Goal: Use online tool/utility: Utilize a website feature to perform a specific function

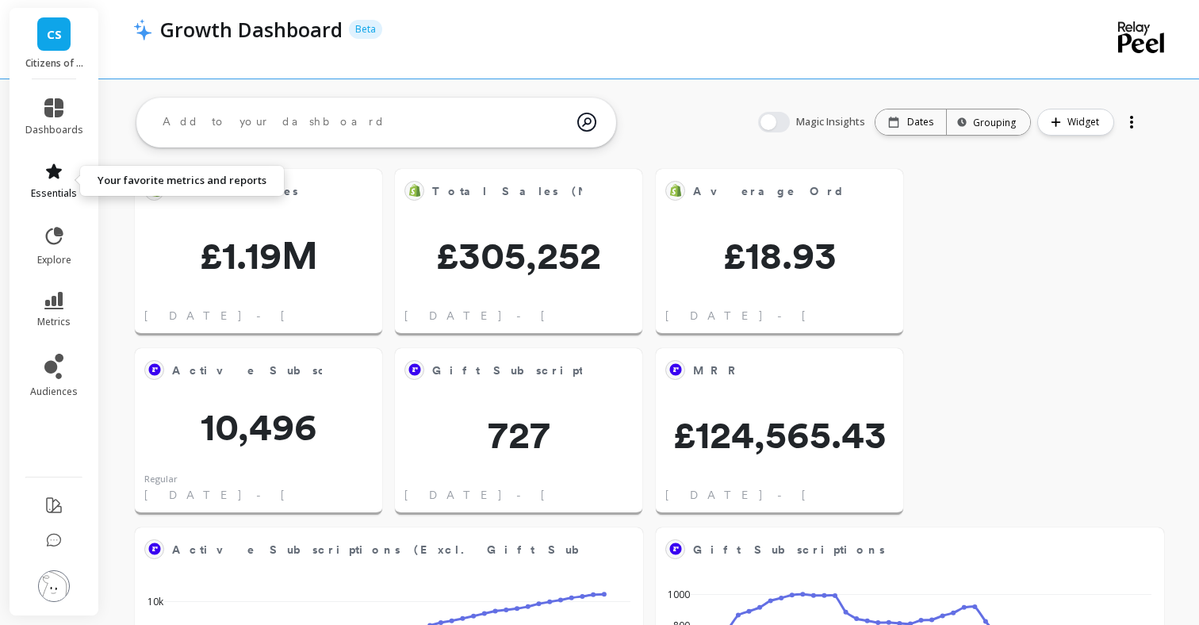
click at [64, 191] on span "essentials" at bounding box center [54, 193] width 46 height 13
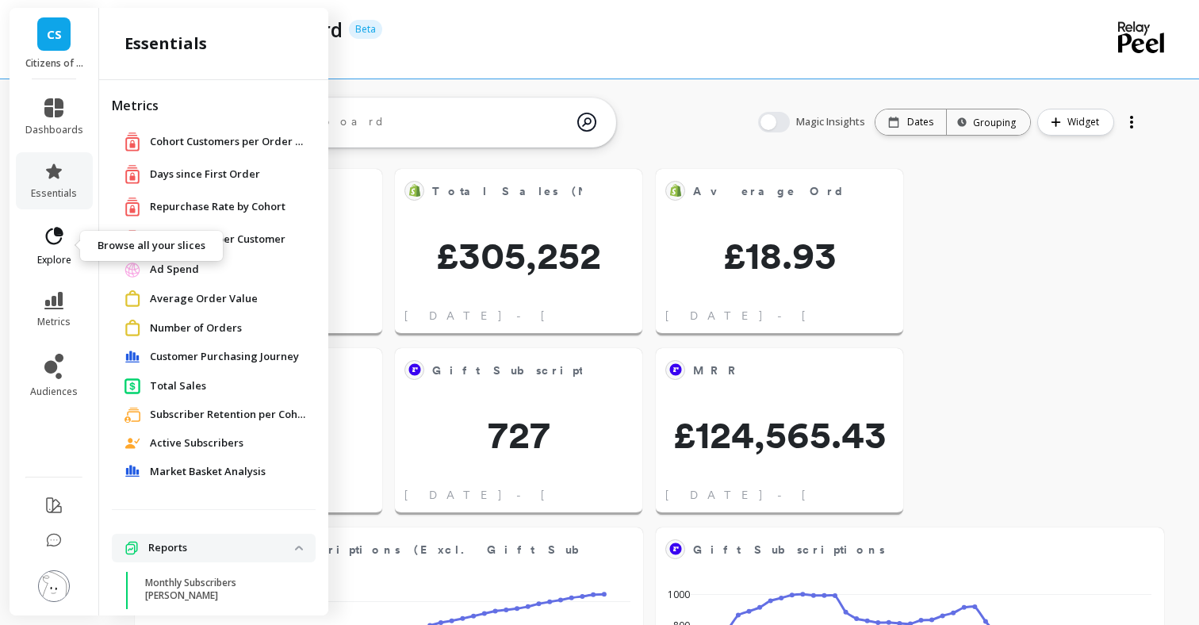
click at [59, 239] on icon at bounding box center [54, 236] width 22 height 22
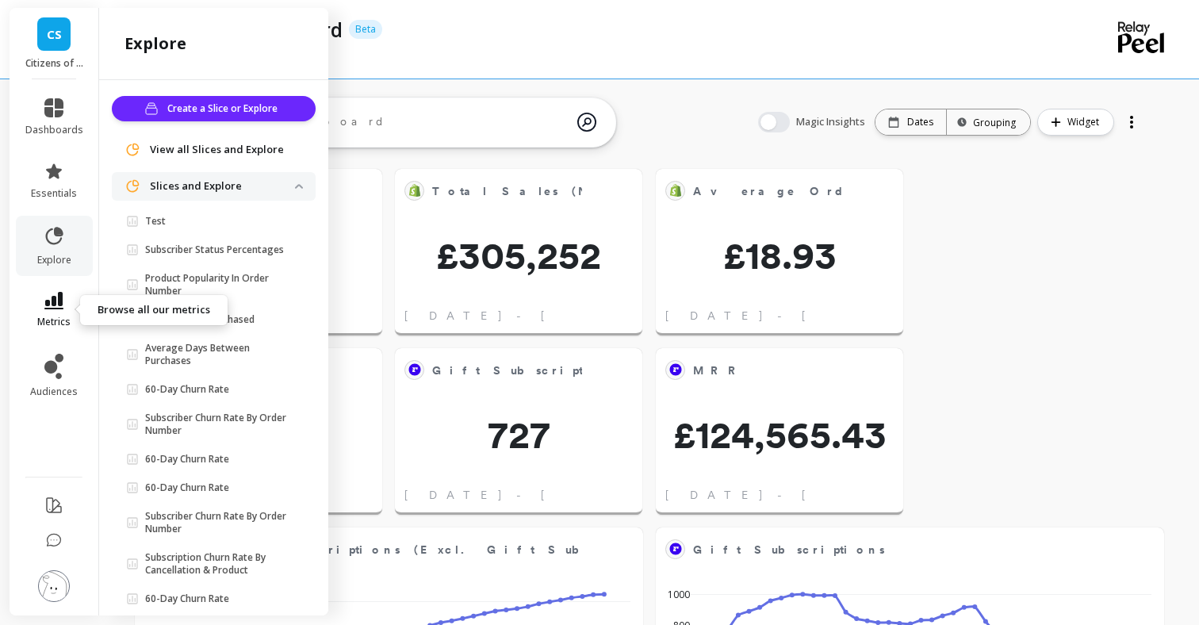
click at [44, 300] on icon at bounding box center [53, 300] width 19 height 17
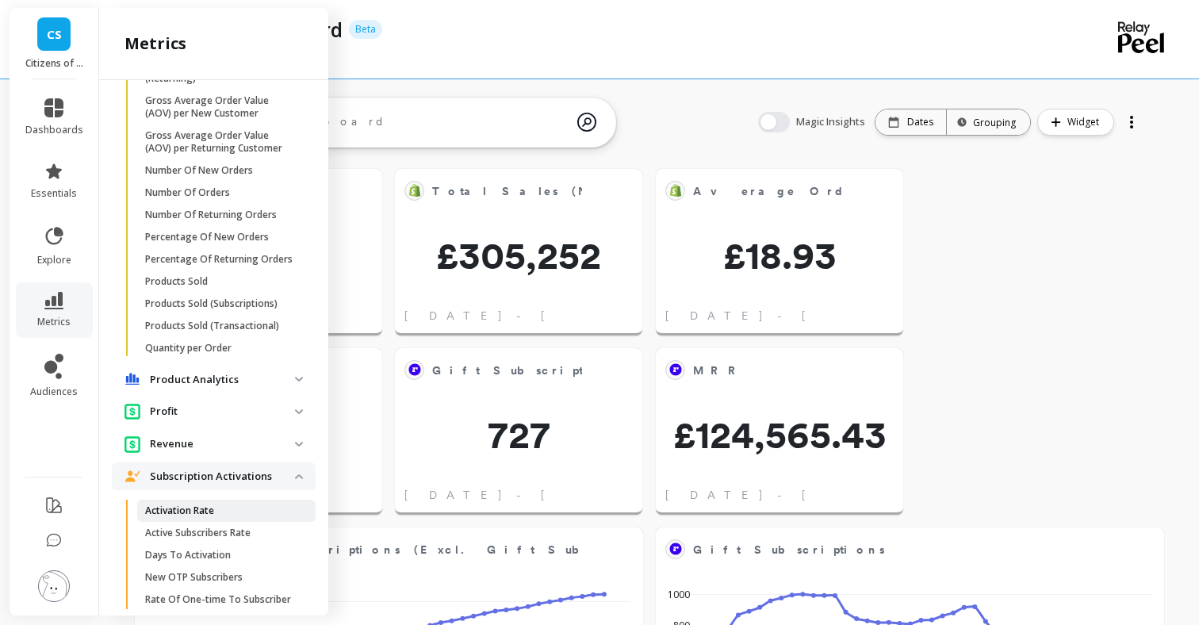
scroll to position [1532, 0]
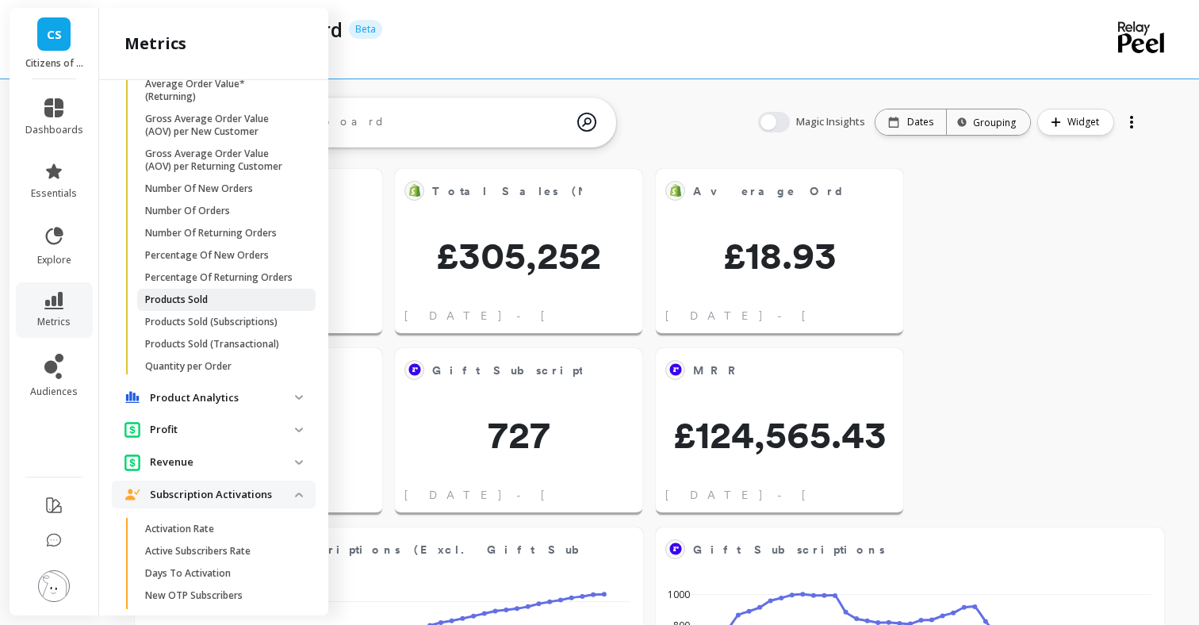
click at [205, 292] on link "Products Sold" at bounding box center [226, 300] width 178 height 22
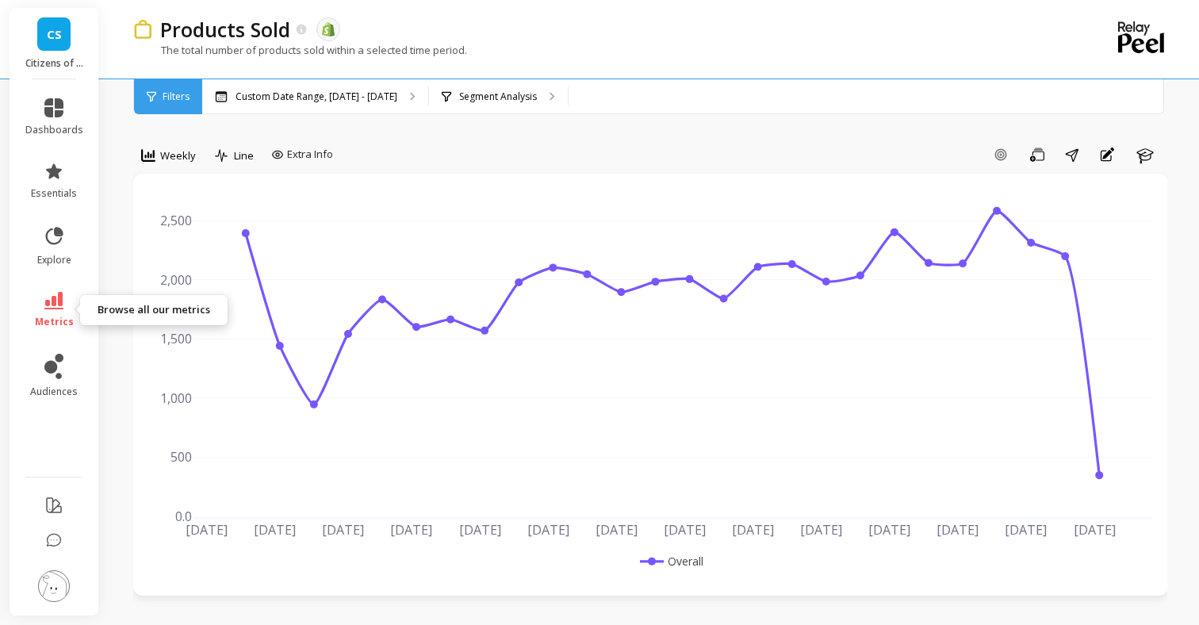
click at [56, 300] on icon at bounding box center [53, 300] width 19 height 17
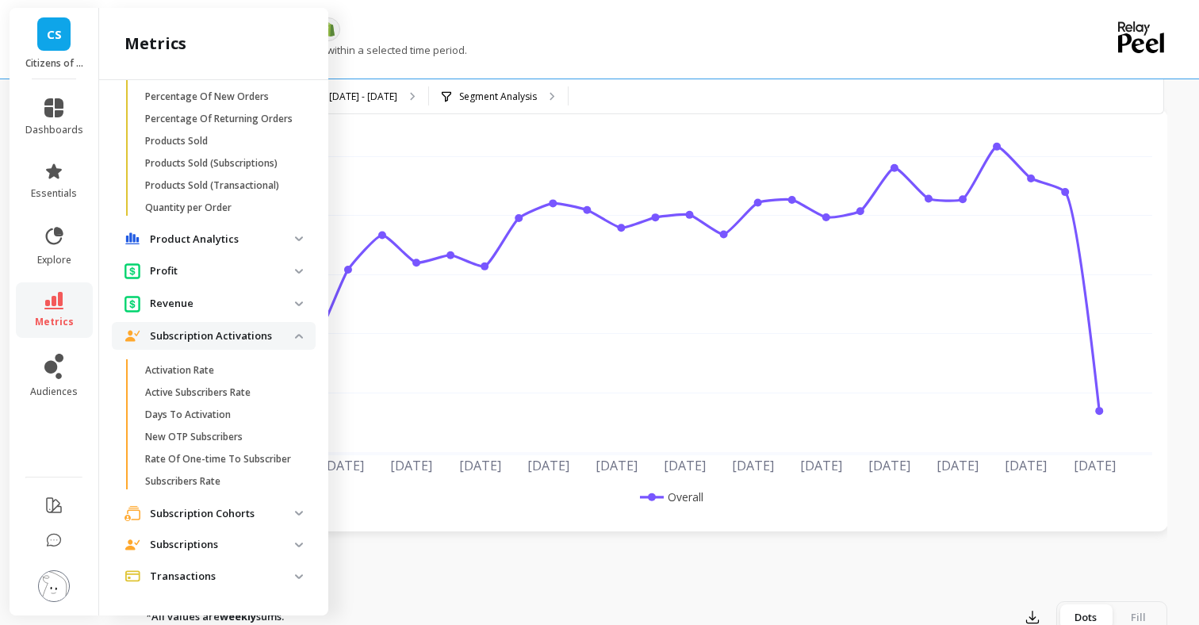
scroll to position [84, 0]
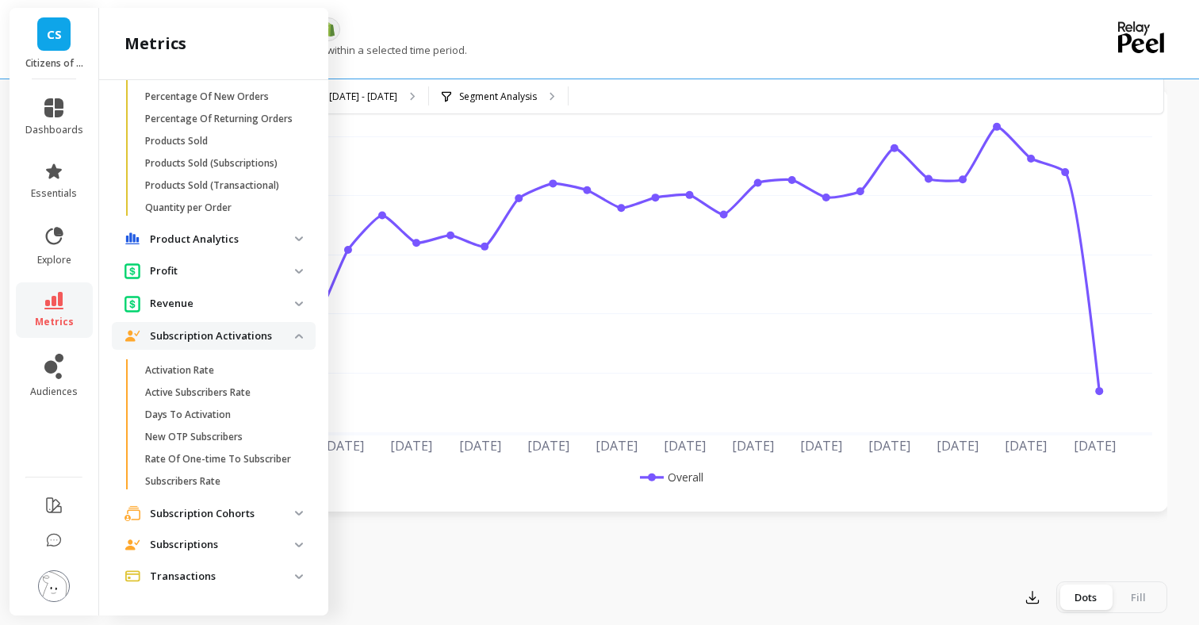
click at [305, 235] on analytics "Product Analytics" at bounding box center [214, 239] width 204 height 29
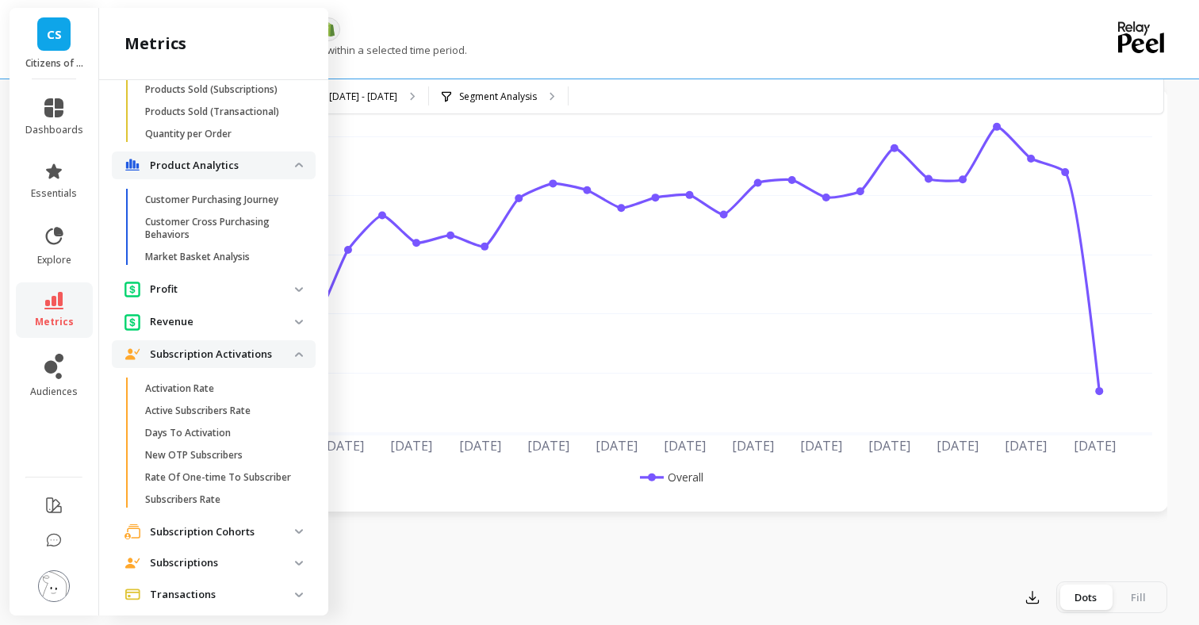
scroll to position [1782, 0]
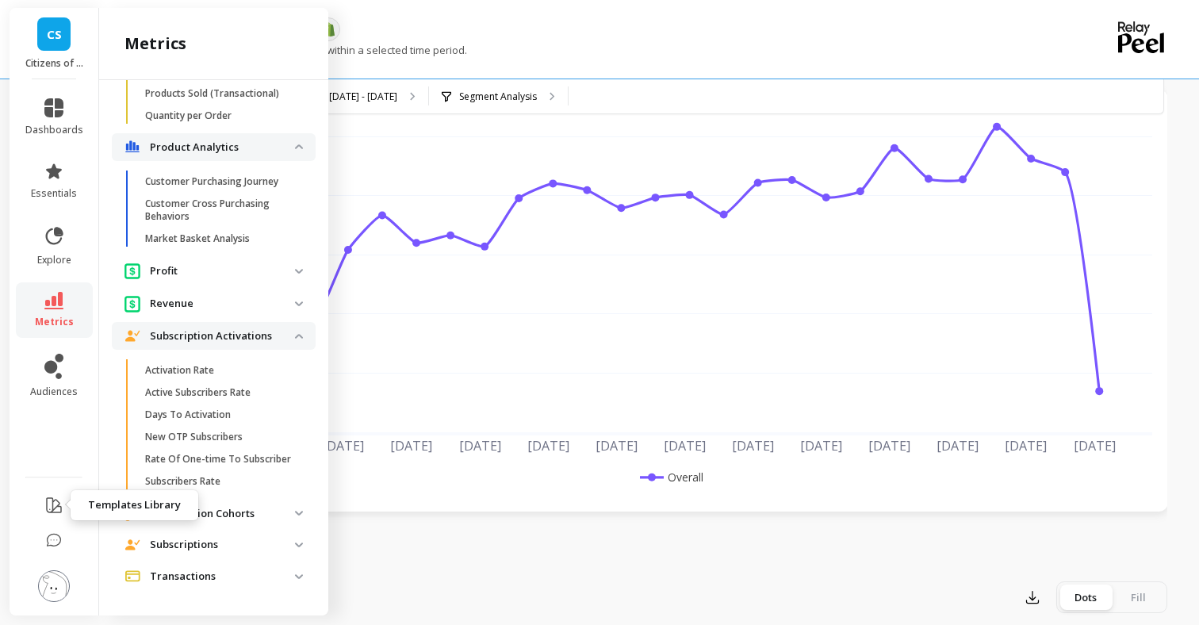
click at [53, 508] on icon at bounding box center [54, 505] width 14 height 14
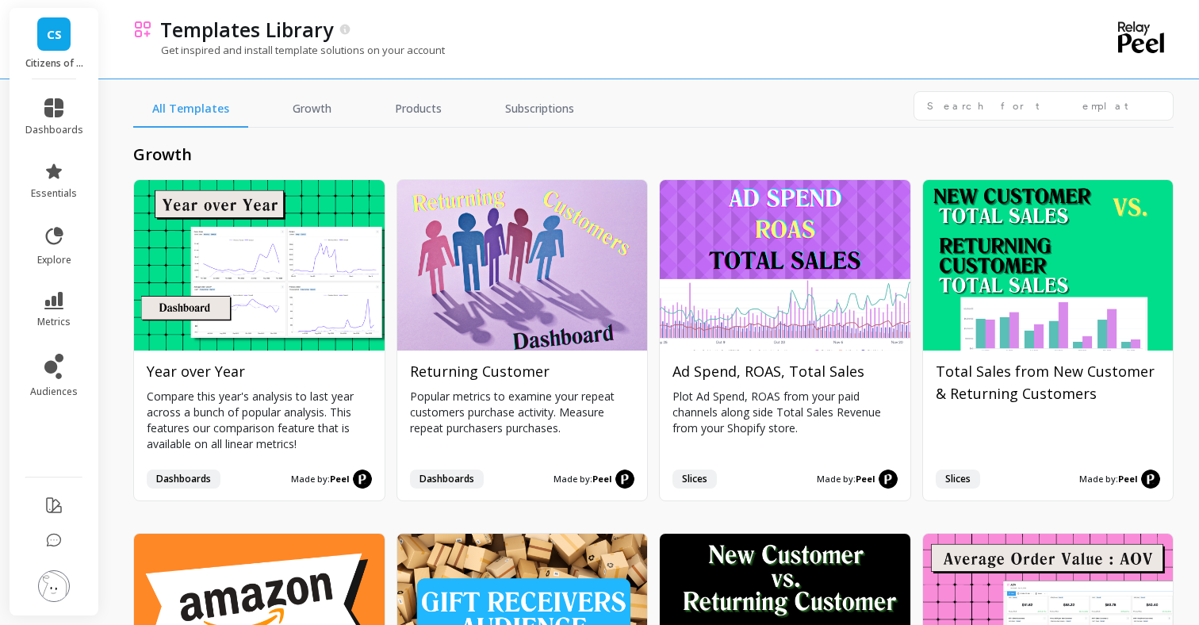
click at [727, 147] on h2 "growth" at bounding box center [653, 155] width 1040 height 22
click at [990, 113] on input "text" at bounding box center [1043, 105] width 260 height 29
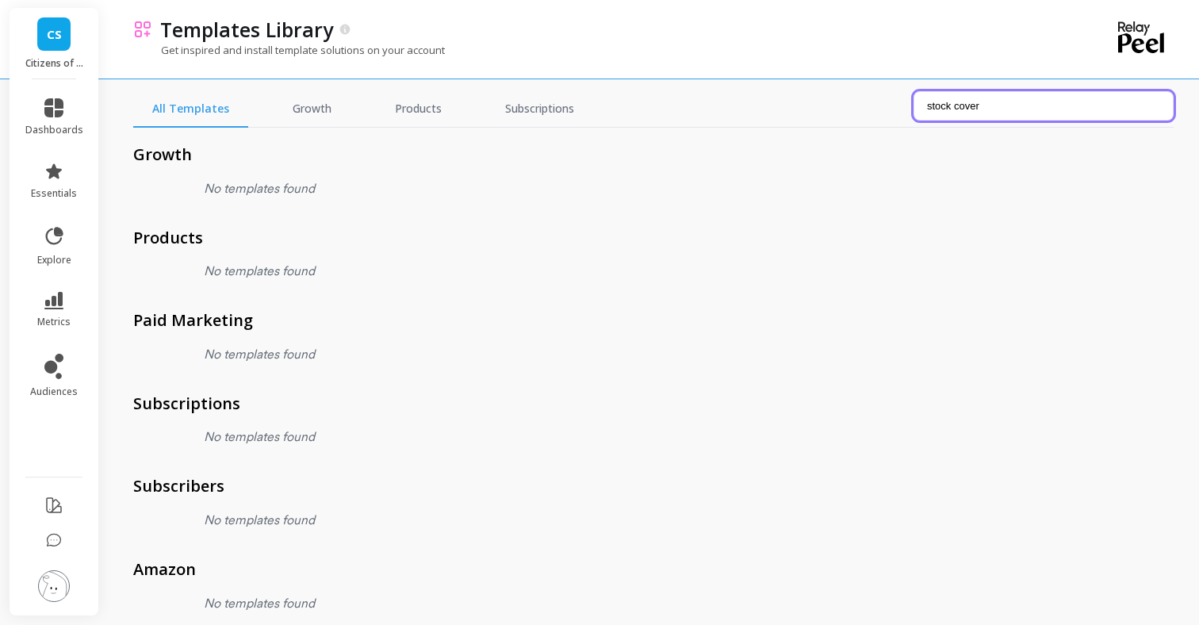
drag, startPoint x: 1017, startPoint y: 106, endPoint x: 810, endPoint y: 82, distance: 208.3
click at [810, 82] on div "All Templates Growth Products Subscriptions stock cover growth No templates fou…" at bounding box center [653, 319] width 1040 height 612
type input "o"
type input "c"
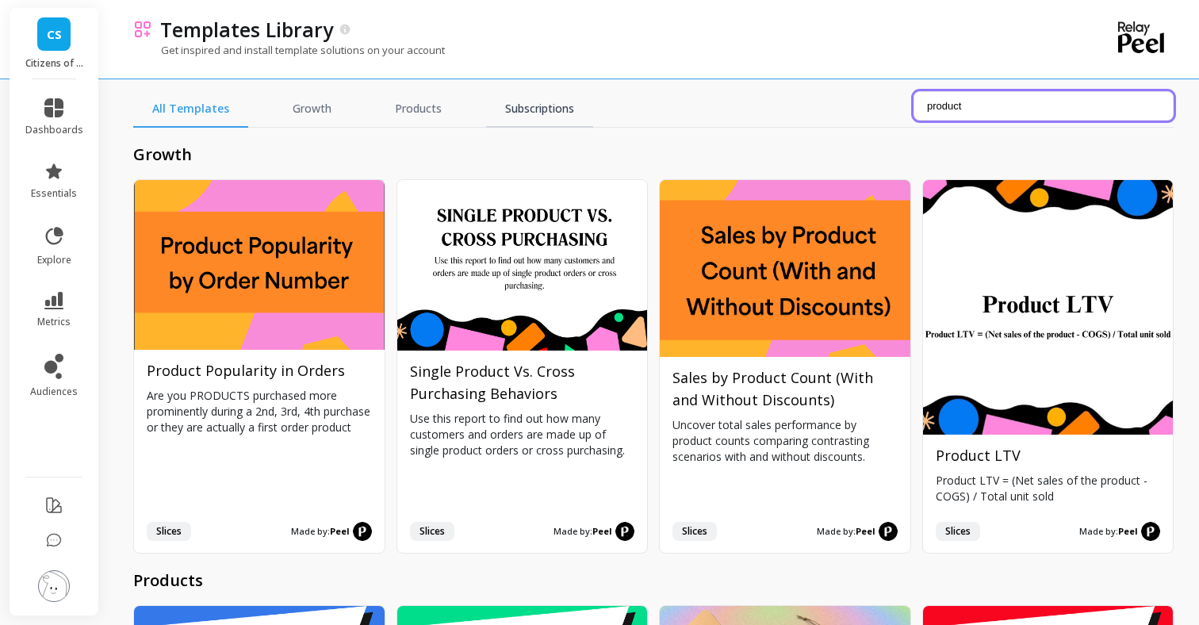
type input "product"
click at [517, 109] on link "Subscriptions" at bounding box center [539, 109] width 107 height 36
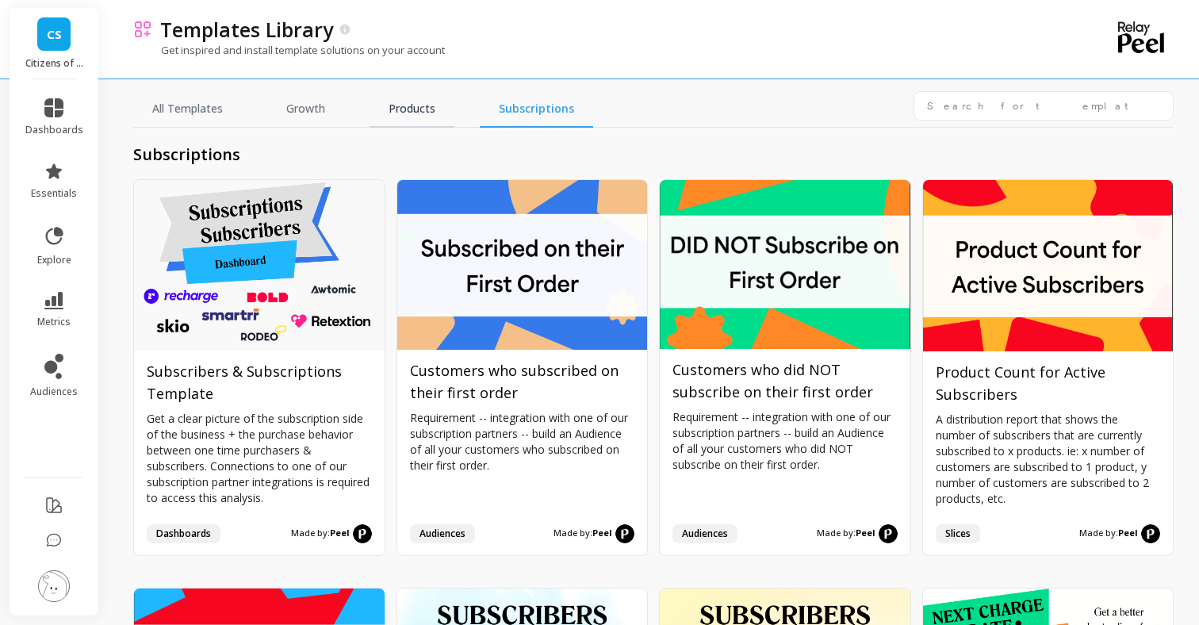
click at [390, 109] on link "Products" at bounding box center [411, 109] width 85 height 36
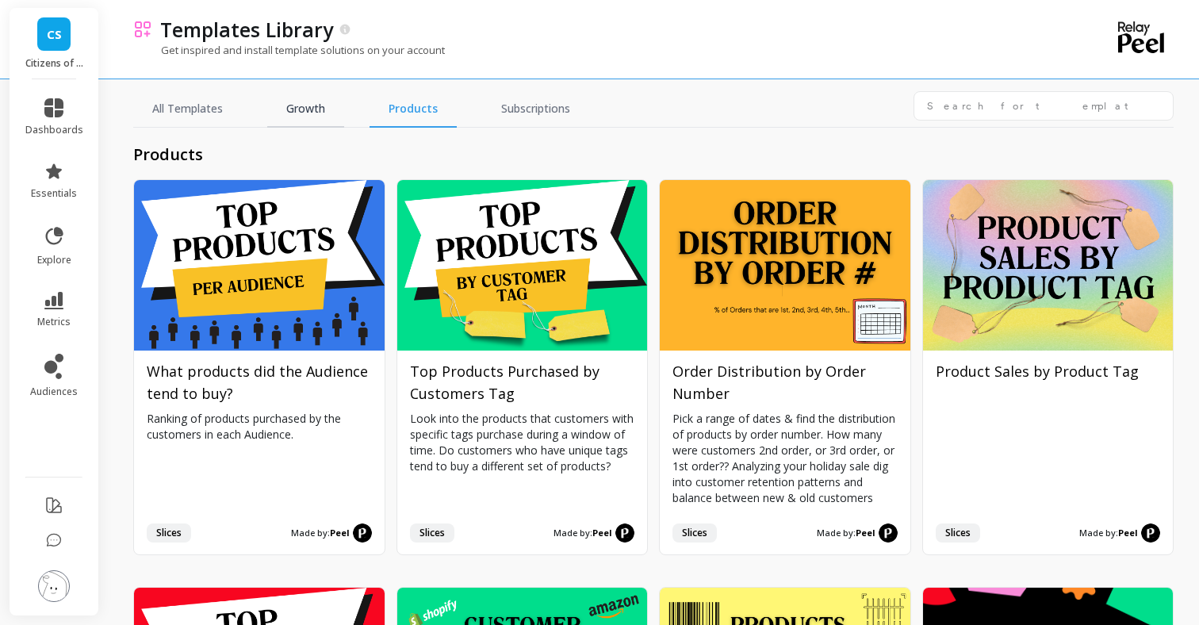
click at [312, 116] on link "Growth" at bounding box center [305, 109] width 77 height 36
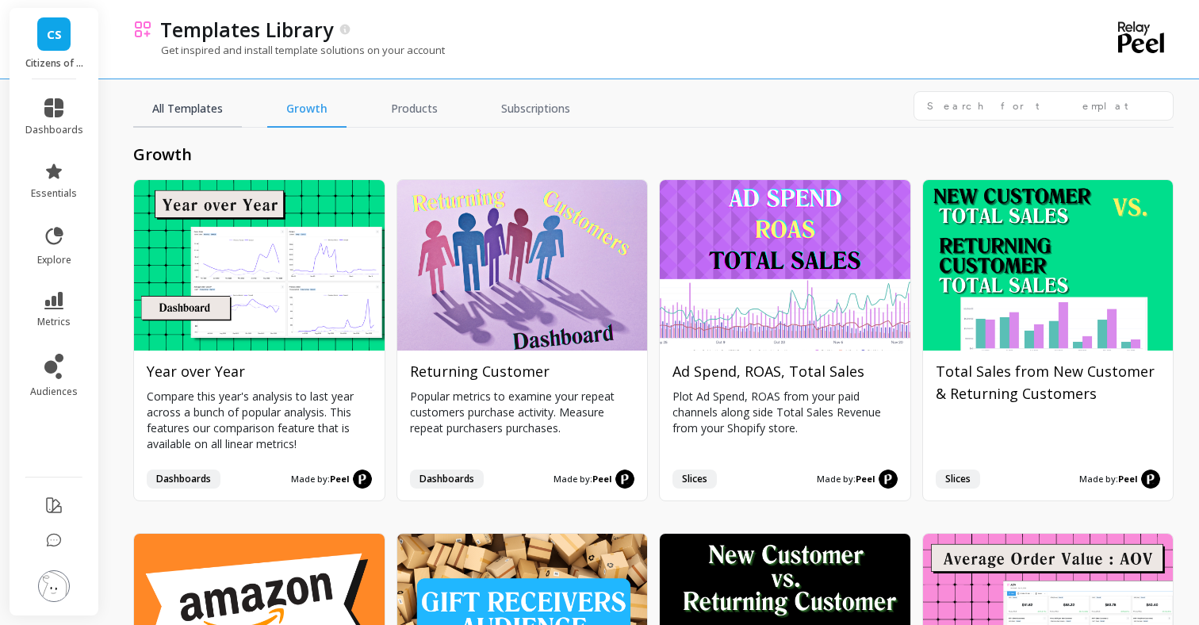
click at [173, 105] on link "All Templates" at bounding box center [187, 109] width 109 height 36
click at [51, 104] on icon at bounding box center [53, 107] width 19 height 19
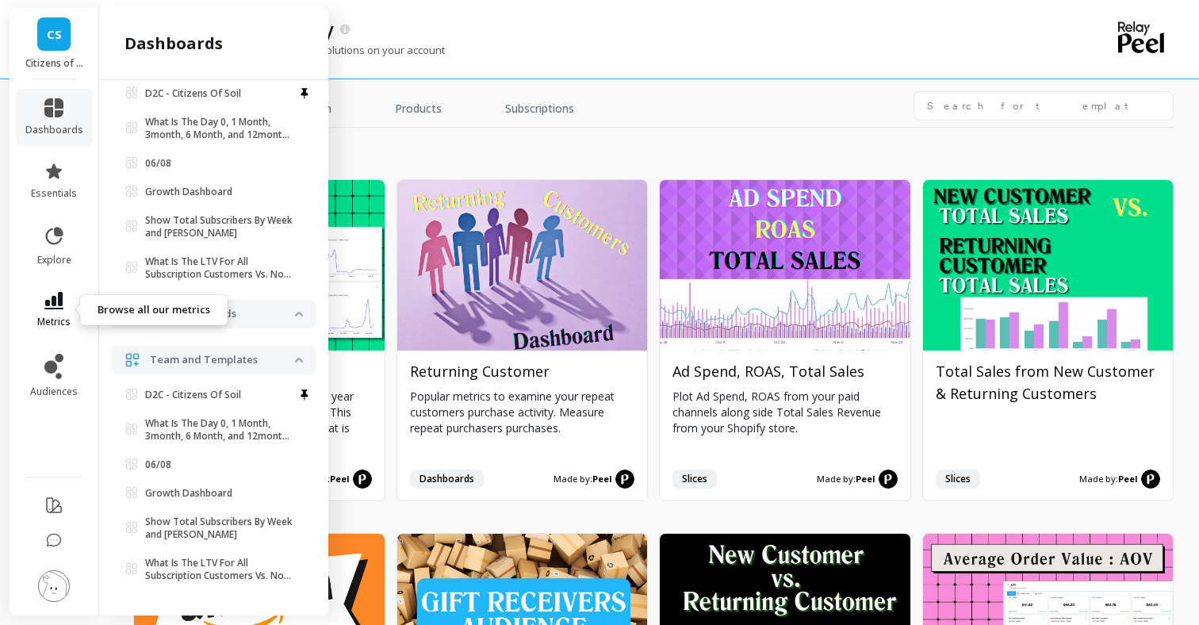
click at [55, 300] on icon at bounding box center [53, 300] width 19 height 17
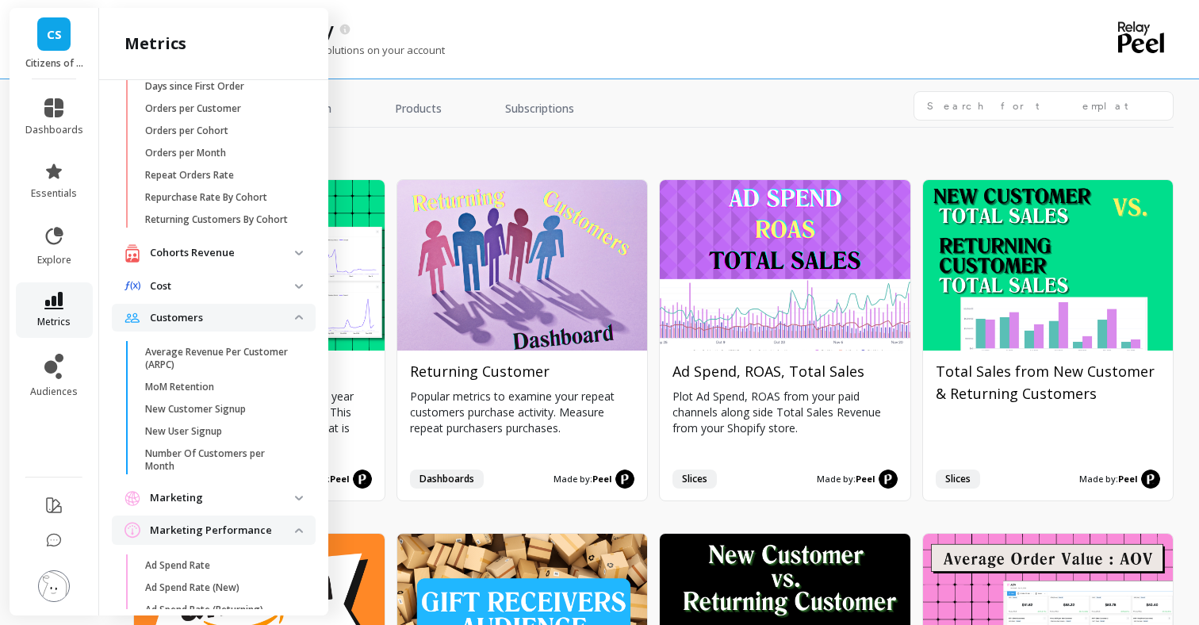
scroll to position [1782, 0]
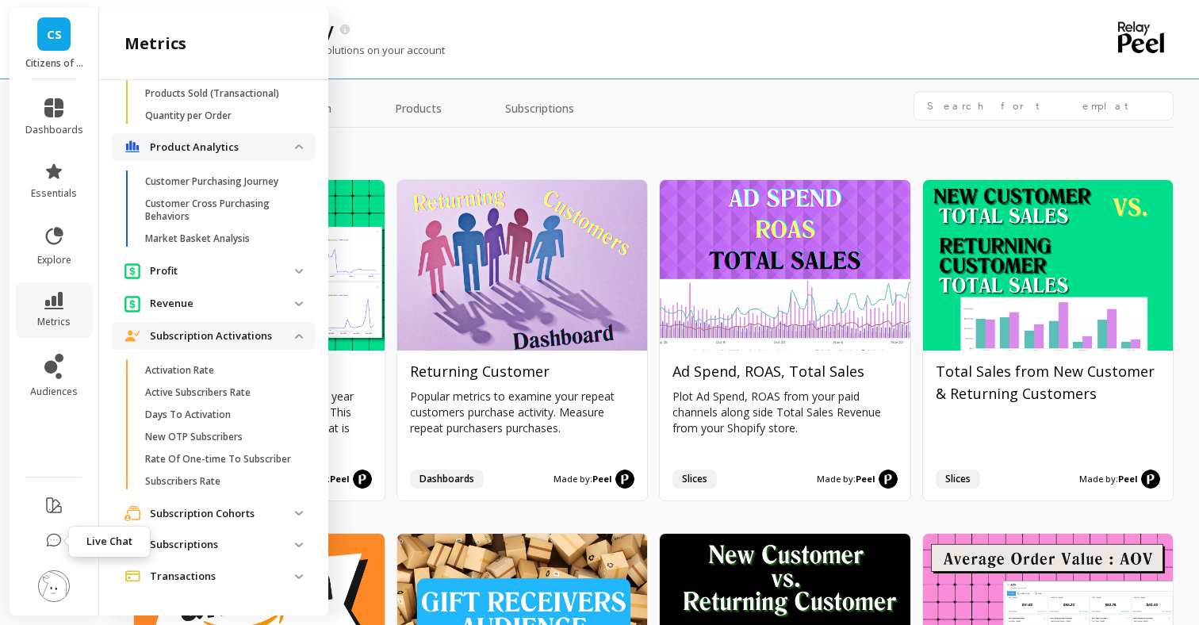
click at [55, 490] on button at bounding box center [53, 506] width 19 height 37
click at [58, 373] on icon at bounding box center [59, 376] width 6 height 6
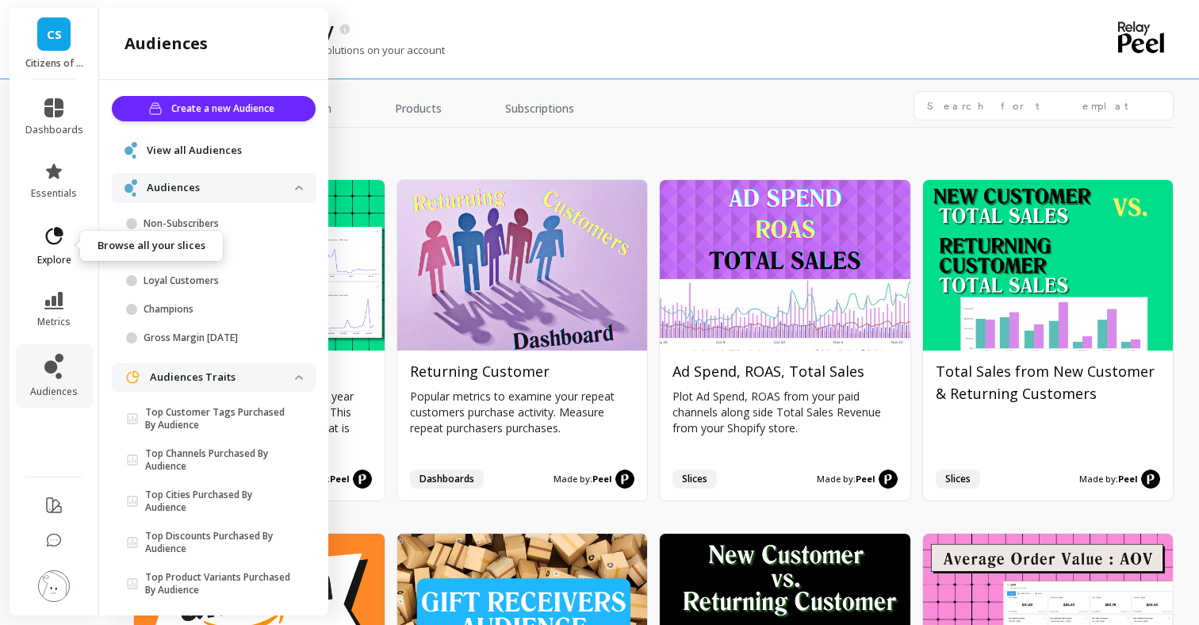
click at [55, 232] on icon at bounding box center [54, 235] width 17 height 17
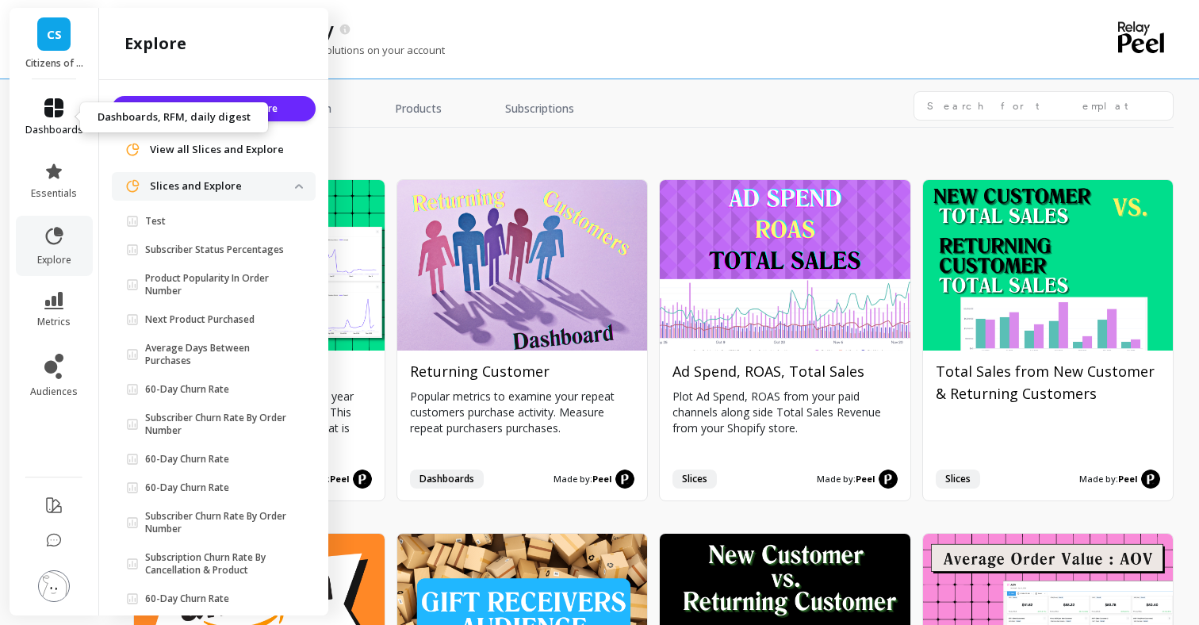
click at [56, 101] on icon at bounding box center [53, 107] width 19 height 19
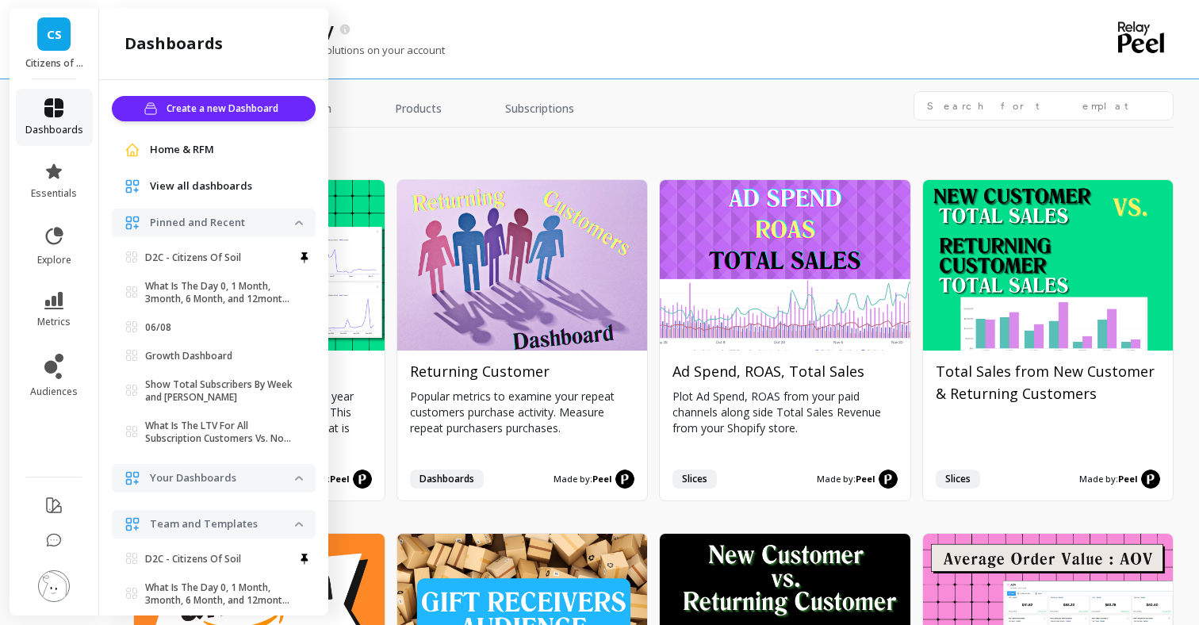
scroll to position [164, 0]
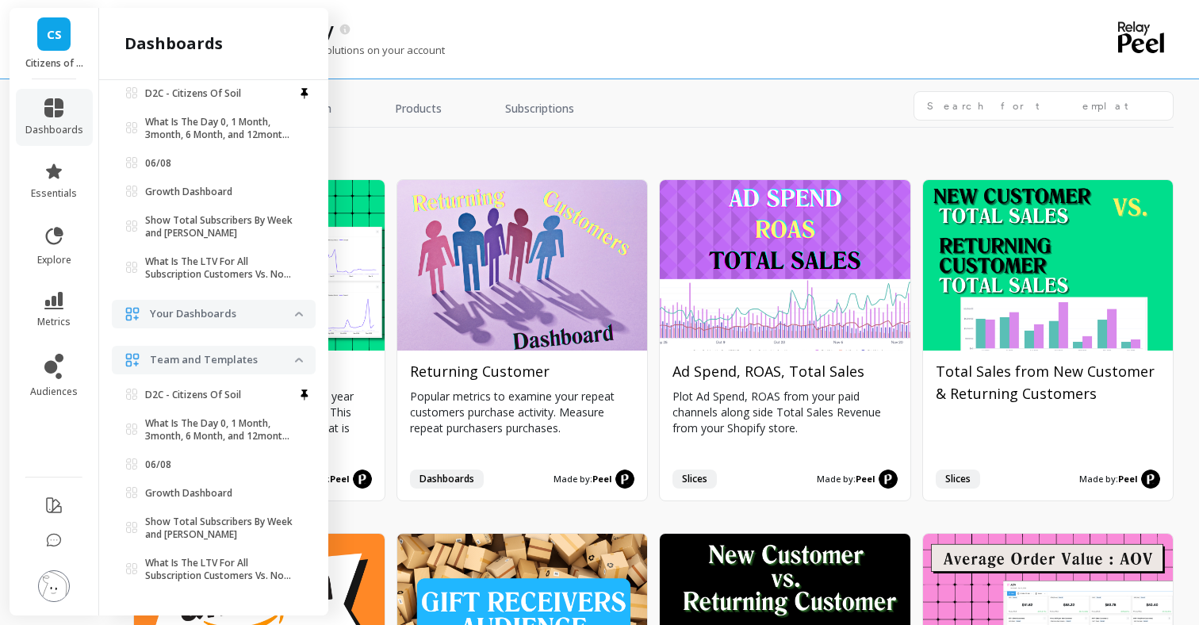
click at [70, 40] on link "CS" at bounding box center [53, 33] width 33 height 33
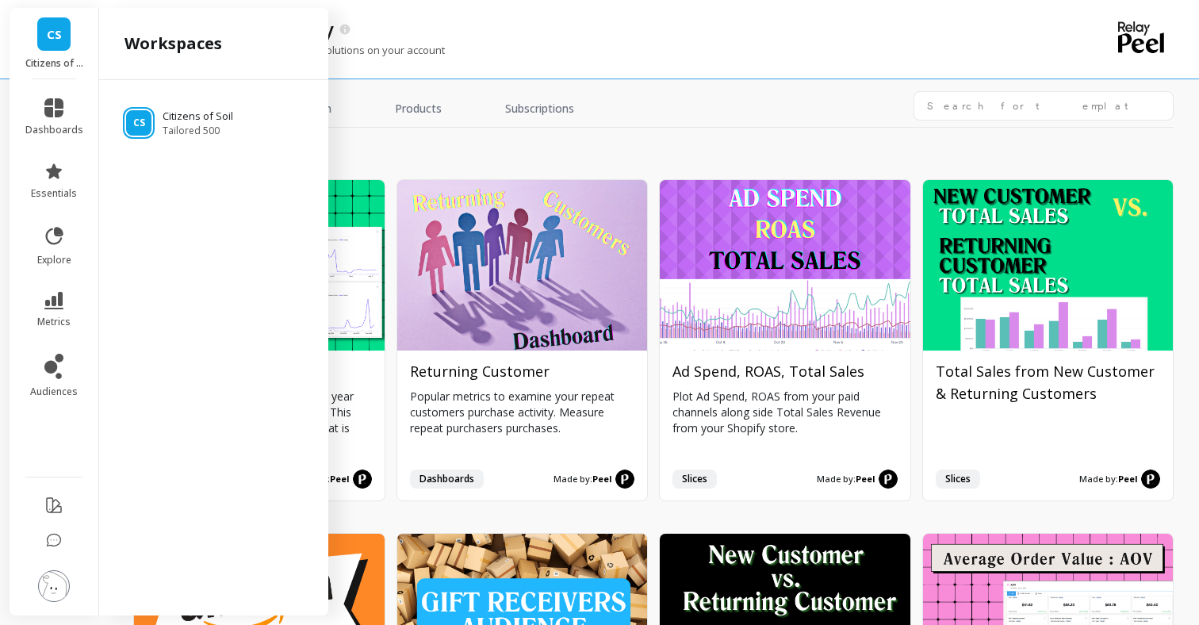
scroll to position [0, 0]
click at [69, 116] on link "dashboards" at bounding box center [54, 117] width 58 height 38
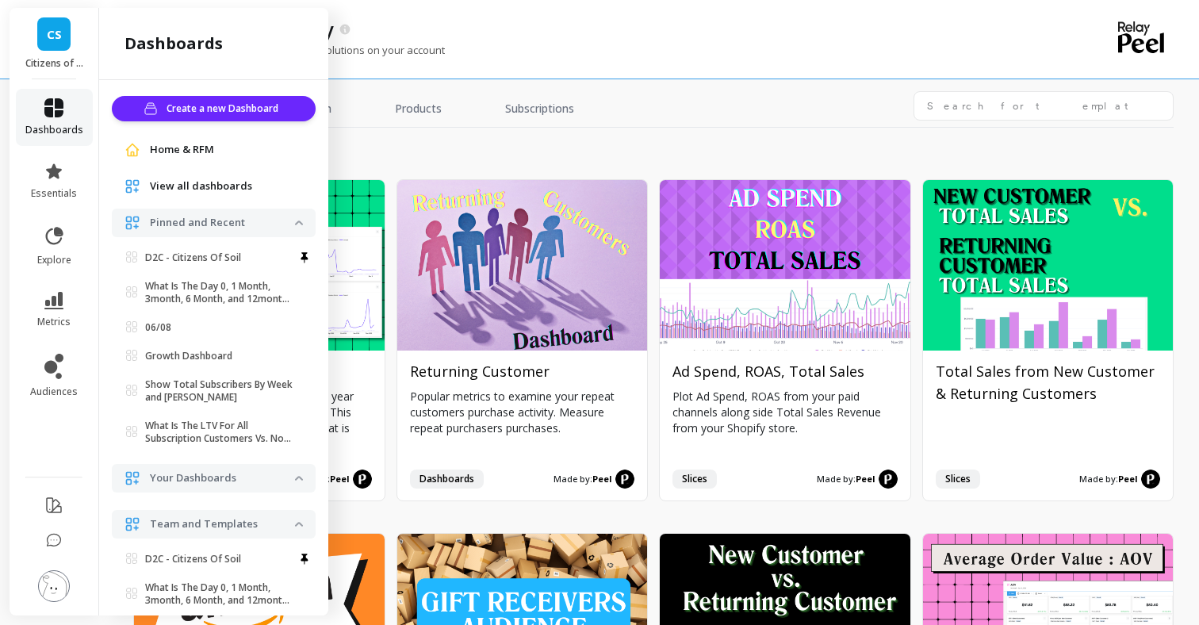
scroll to position [164, 0]
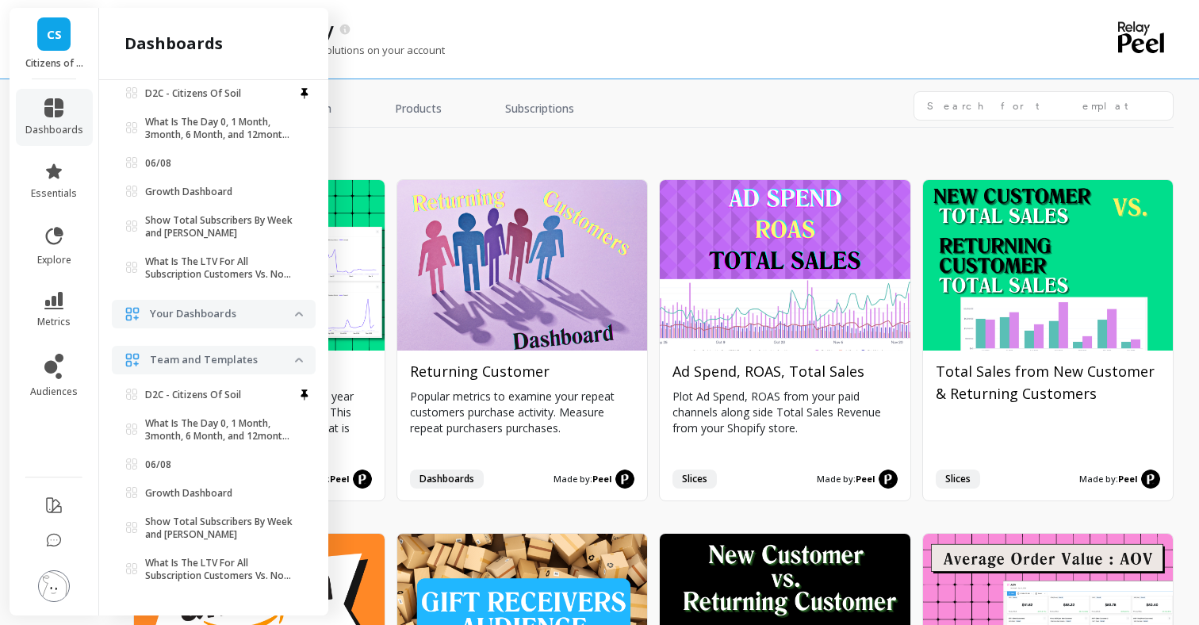
click at [23, 109] on li "dashboards" at bounding box center [54, 117] width 77 height 57
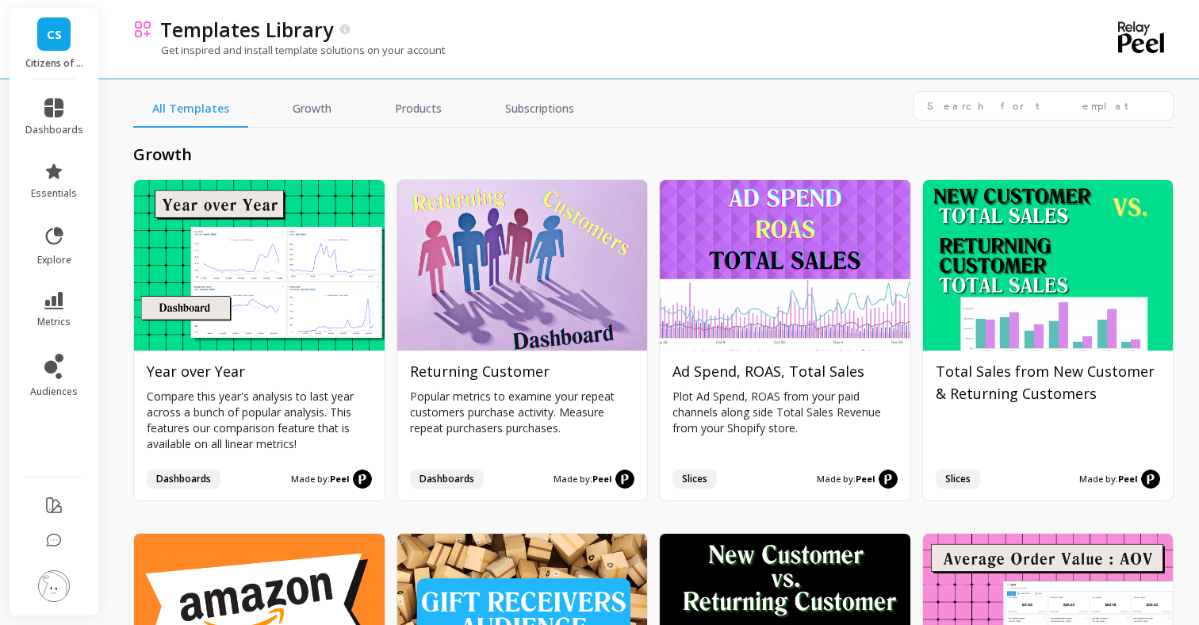
click at [25, 113] on li "dashboards" at bounding box center [54, 117] width 77 height 57
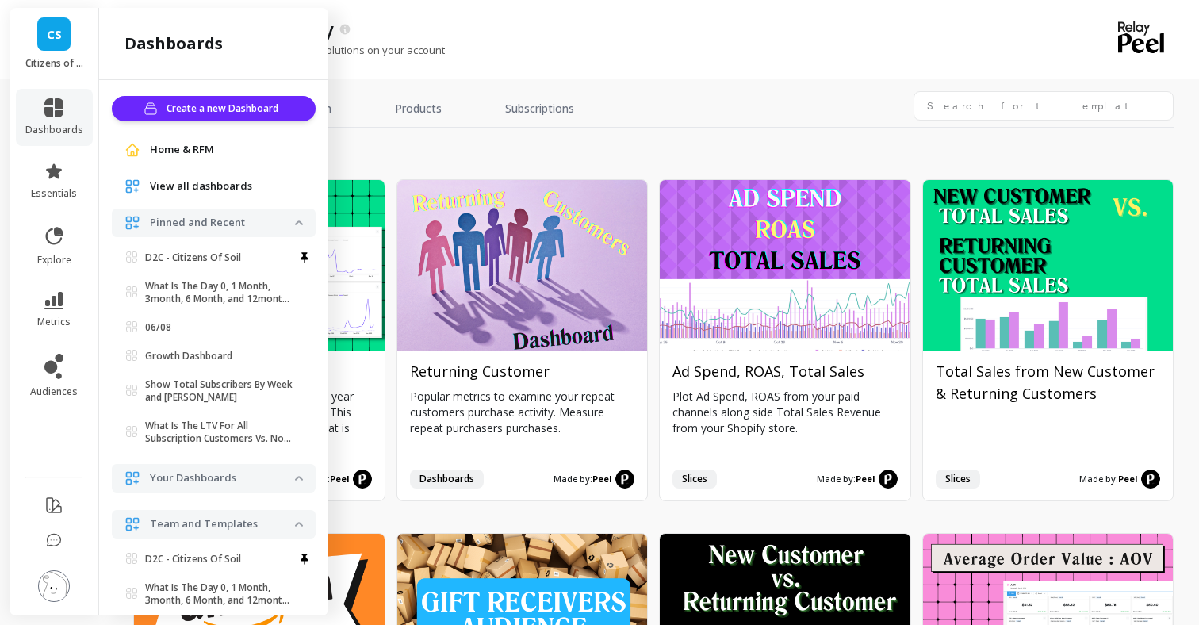
click at [205, 144] on span "Home & RFM" at bounding box center [182, 150] width 64 height 16
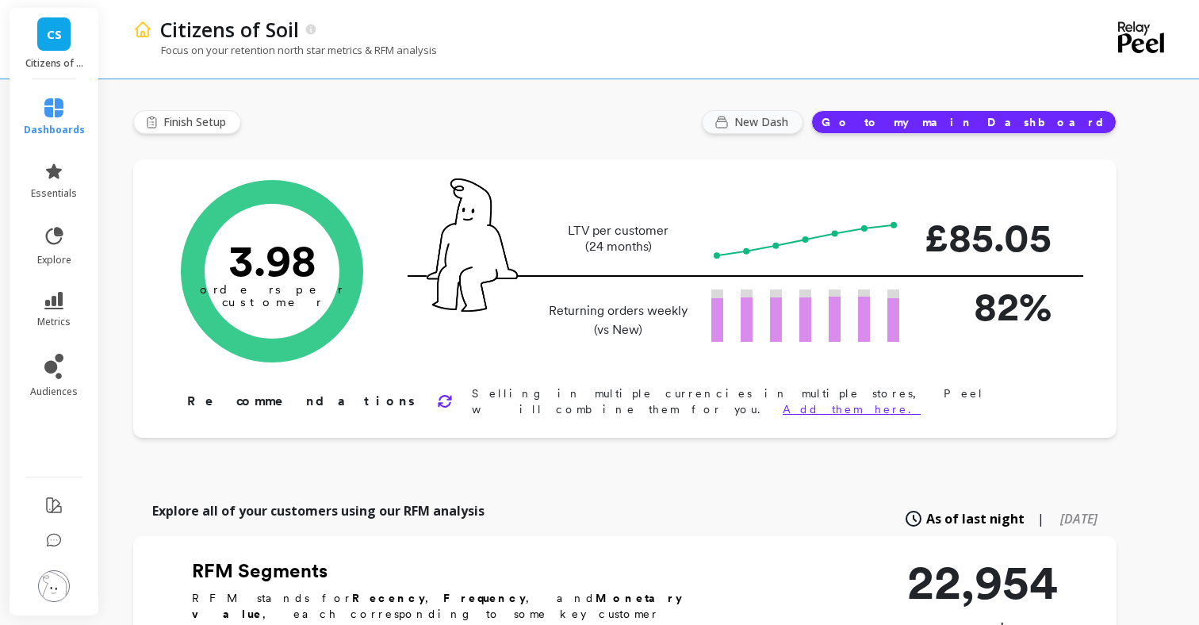
click at [793, 123] on span "New Dash" at bounding box center [763, 122] width 59 height 16
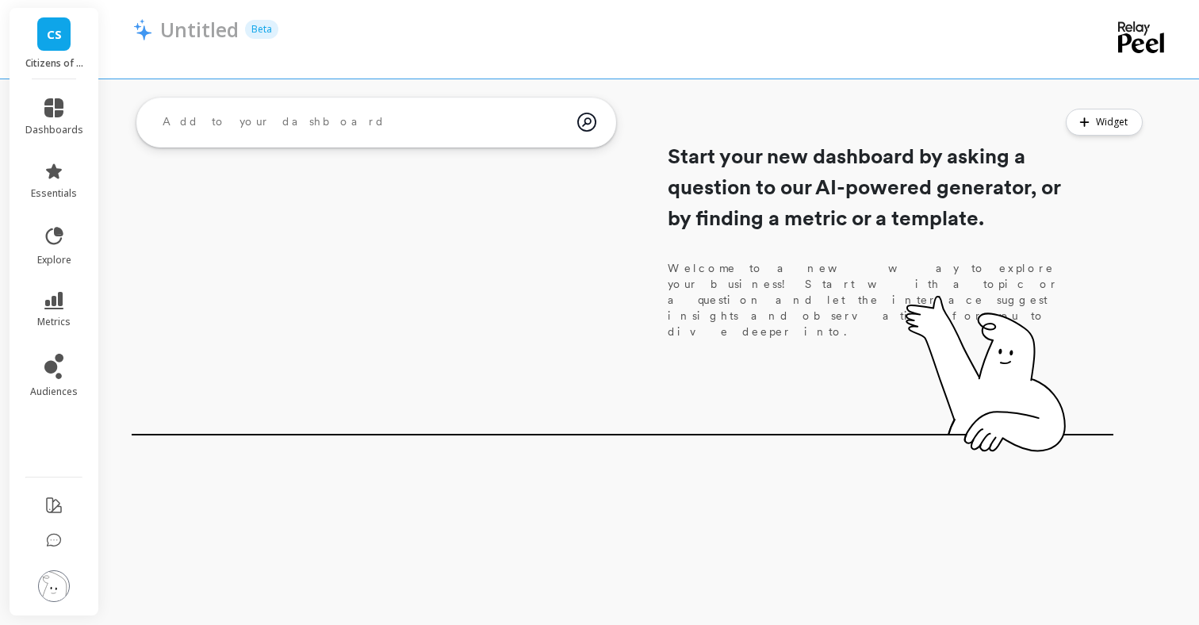
click at [306, 121] on textarea at bounding box center [363, 122] width 427 height 43
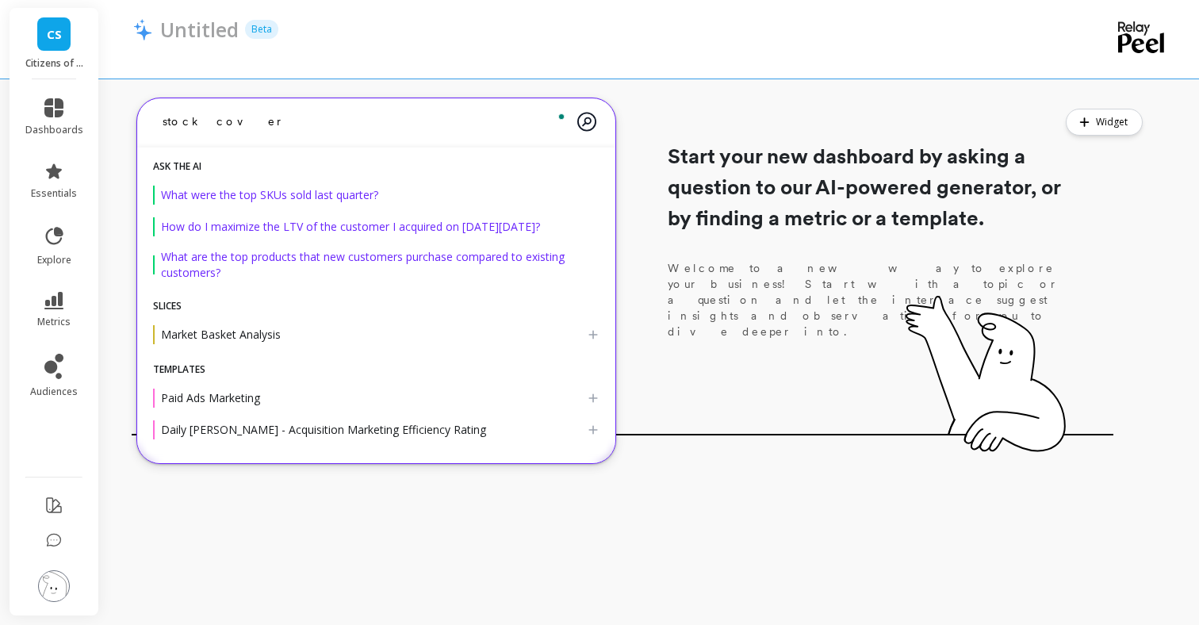
type textarea "stock cover"
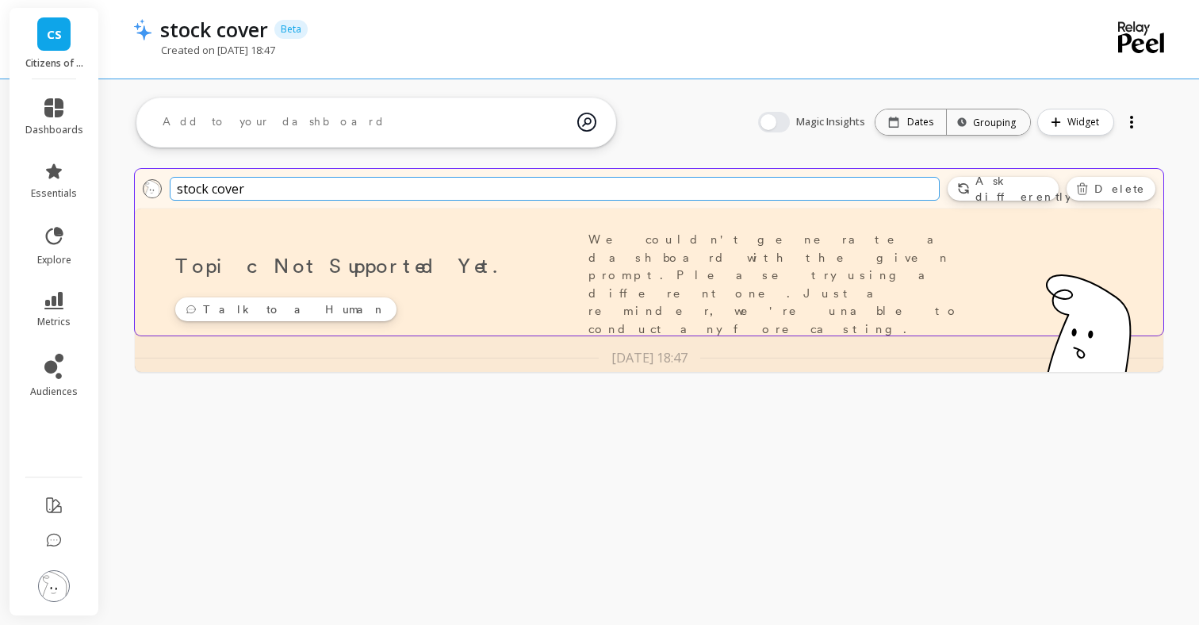
drag, startPoint x: 267, startPoint y: 188, endPoint x: 162, endPoint y: 182, distance: 105.6
click at [163, 183] on div "stock cover" at bounding box center [541, 189] width 797 height 24
click at [348, 191] on input "product sales vs target" at bounding box center [555, 189] width 770 height 24
drag, startPoint x: 266, startPoint y: 193, endPoint x: 140, endPoint y: 191, distance: 126.9
click at [140, 191] on div "product sales Ask differently Delete" at bounding box center [649, 189] width 1028 height 40
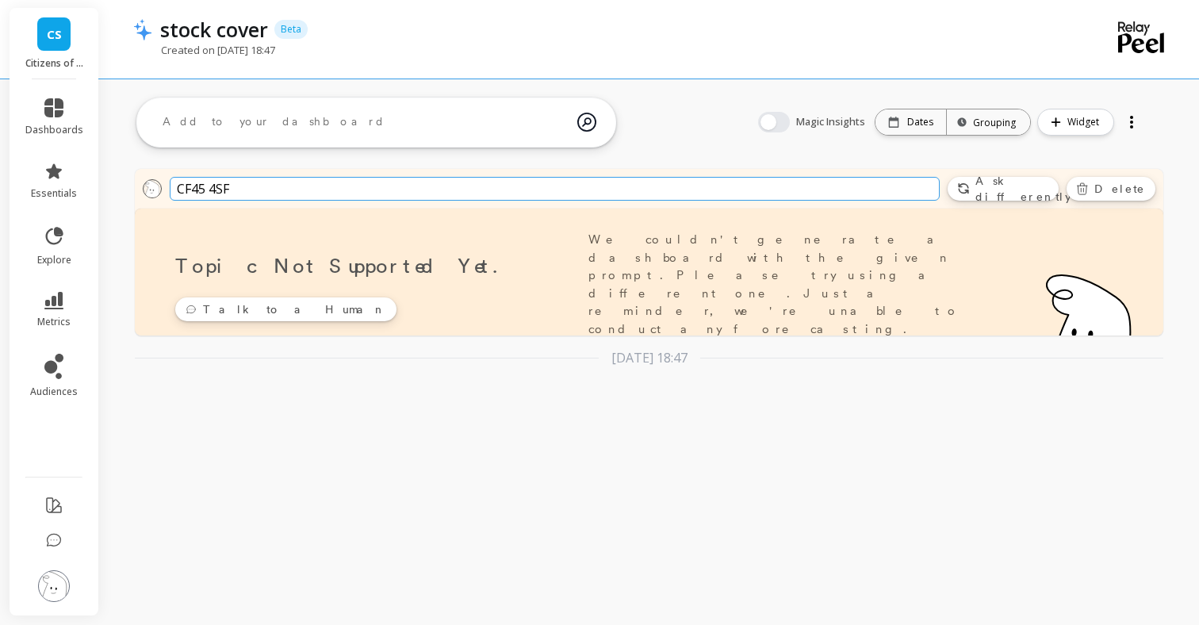
type input "CF45 4SF"
click at [257, 113] on textarea at bounding box center [363, 122] width 427 height 43
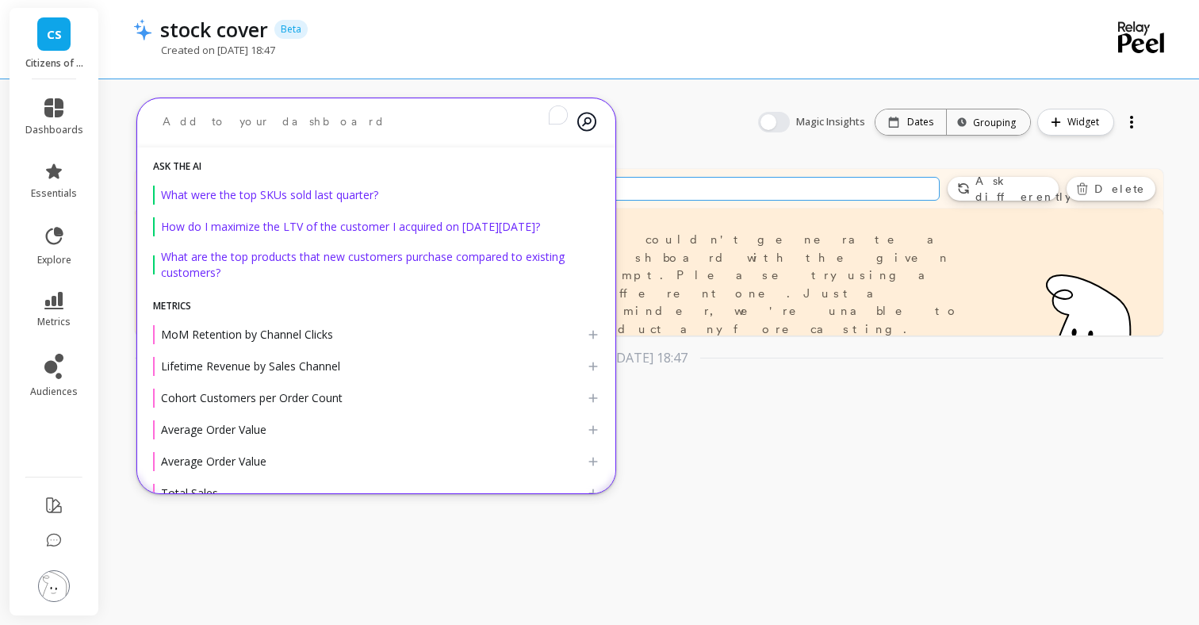
click at [283, 174] on div "ask the AI What were the top SKUs sold last quarter? How do I maximize the LTV …" at bounding box center [376, 230] width 478 height 140
click at [271, 116] on textarea "To enrich screen reader interactions, please activate Accessibility in Grammarl…" at bounding box center [363, 122] width 427 height 42
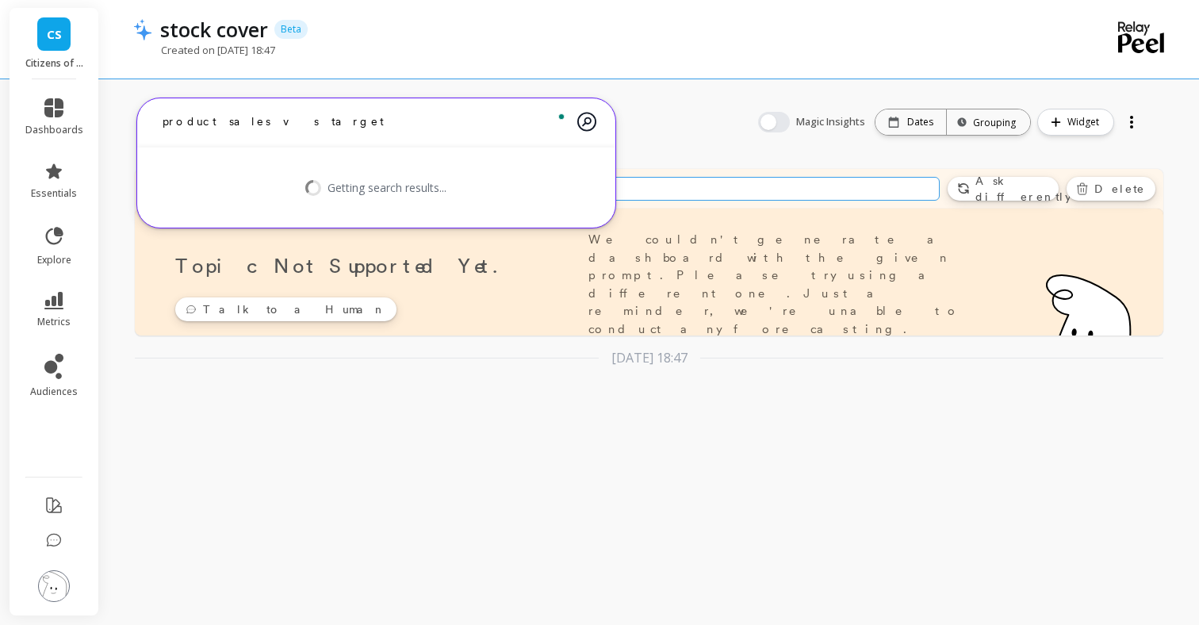
type textarea "product sales vs target"
